Goal: Information Seeking & Learning: Understand process/instructions

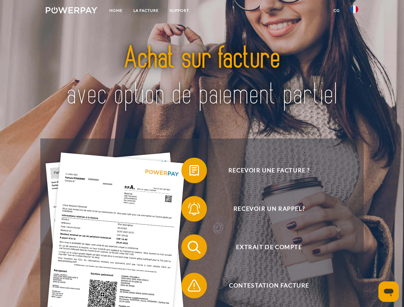
click at [71, 11] on img at bounding box center [71, 10] width 51 height 6
click at [354, 11] on img at bounding box center [354, 9] width 8 height 8
click at [336, 11] on link "CG" at bounding box center [336, 11] width 17 height 12
click at [189, 172] on span at bounding box center [184, 170] width 32 height 32
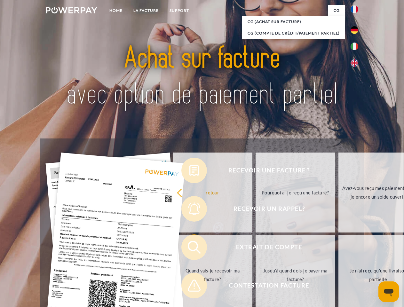
click at [189, 210] on link "retour" at bounding box center [213, 192] width 80 height 80
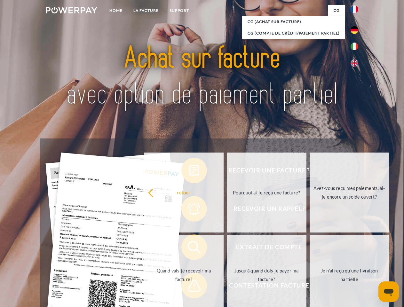
click at [189, 248] on link "Quand vais-je recevoir ma facture?" at bounding box center [184, 275] width 80 height 80
click at [189, 287] on span at bounding box center [184, 285] width 32 height 32
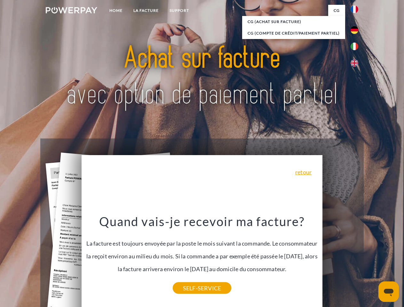
click at [388, 291] on icon "Ouvrir la fenêtre de messagerie" at bounding box center [389, 293] width 10 height 8
